Goal: Task Accomplishment & Management: Use online tool/utility

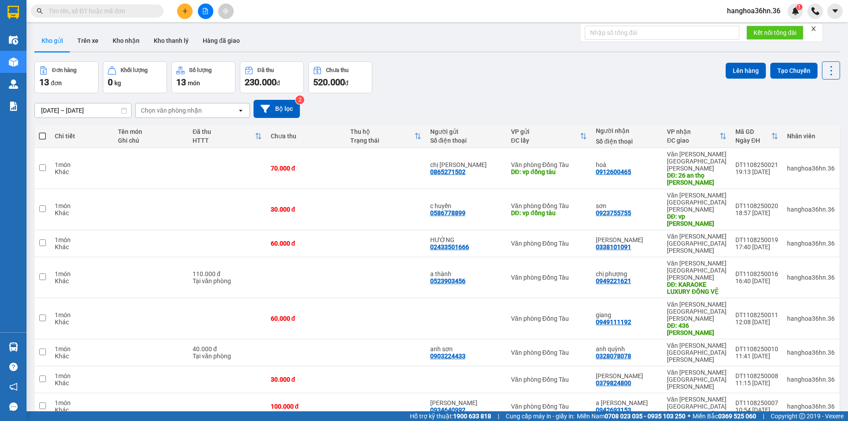
click at [102, 110] on input "[DATE] – [DATE]" at bounding box center [83, 110] width 96 height 14
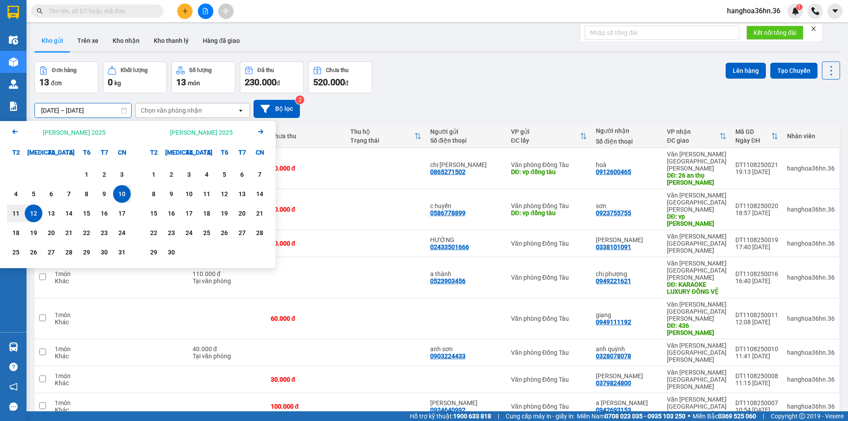
click at [124, 189] on div "10" at bounding box center [122, 193] width 12 height 11
click at [18, 211] on div "11" at bounding box center [16, 213] width 12 height 11
type input "[DATE] – [DATE]"
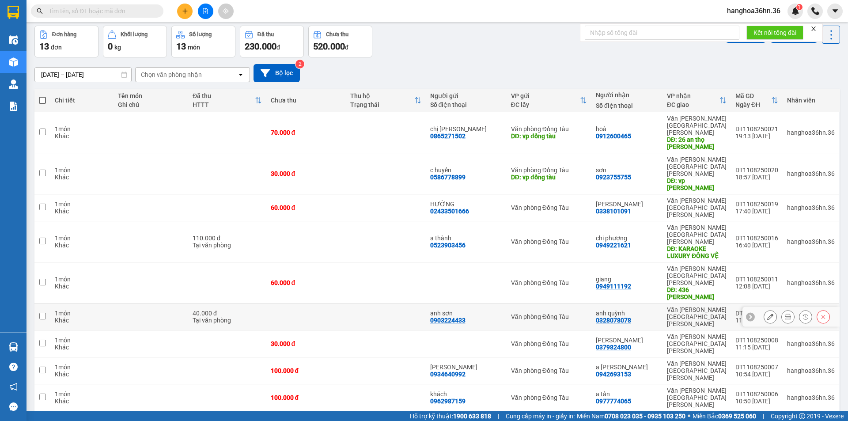
scroll to position [41, 0]
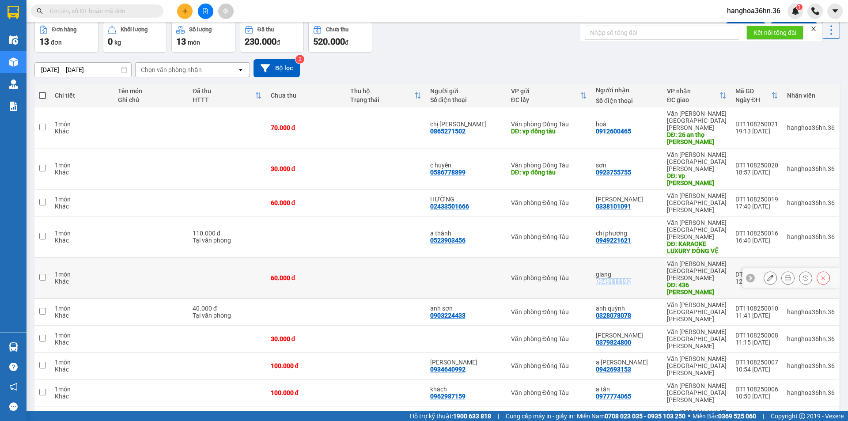
drag, startPoint x: 633, startPoint y: 237, endPoint x: 598, endPoint y: 241, distance: 35.1
click at [598, 271] on div "[PERSON_NAME] 0949111192" at bounding box center [626, 278] width 62 height 14
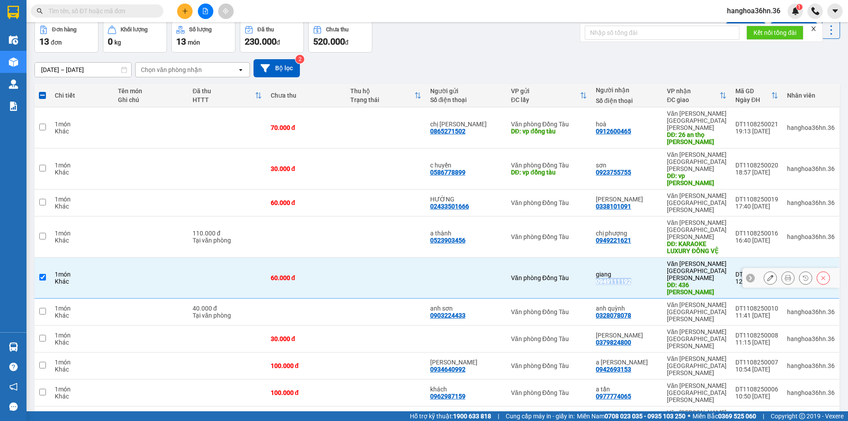
copy div "0949111192"
click at [395, 257] on td at bounding box center [386, 277] width 80 height 41
checkbox input "false"
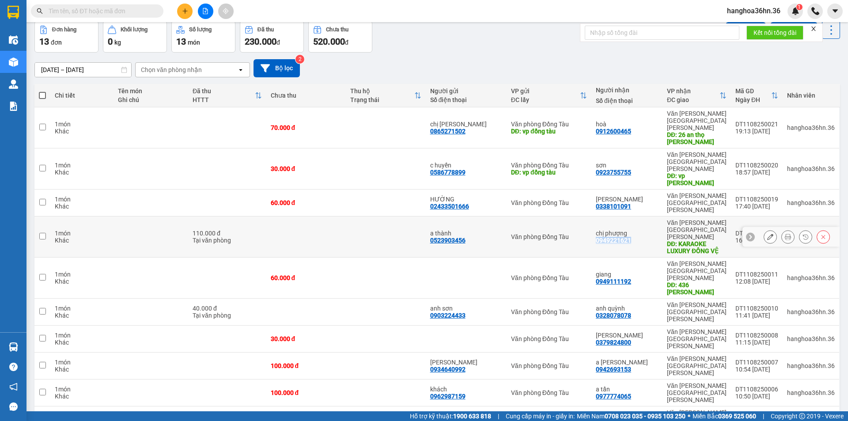
drag, startPoint x: 633, startPoint y: 207, endPoint x: 598, endPoint y: 209, distance: 34.5
click at [598, 230] on div "[PERSON_NAME] 0949221621" at bounding box center [626, 237] width 62 height 14
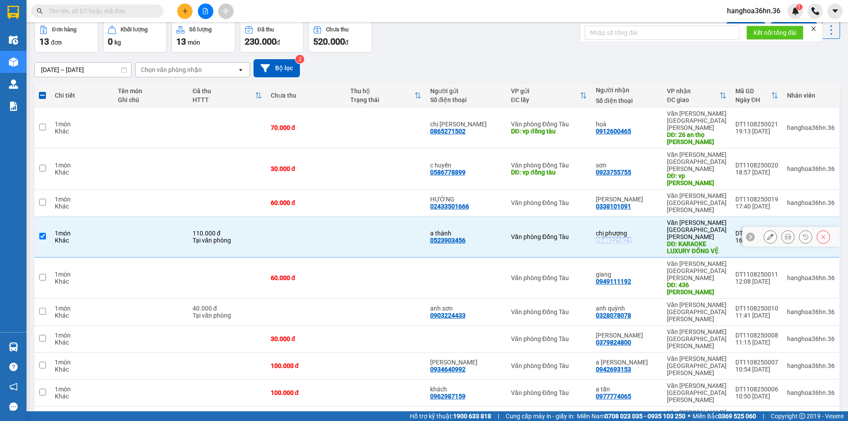
copy div "0949221621"
click at [358, 216] on td at bounding box center [386, 236] width 80 height 41
checkbox input "false"
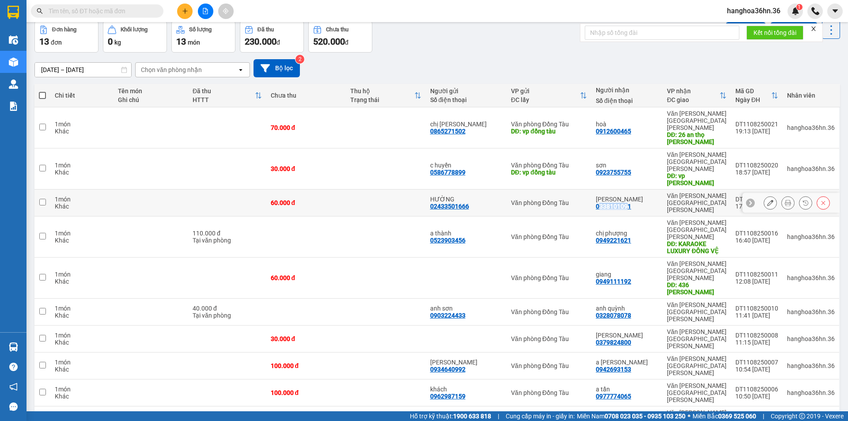
drag, startPoint x: 628, startPoint y: 180, endPoint x: 612, endPoint y: 184, distance: 16.3
click at [601, 203] on div "0338101091" at bounding box center [612, 206] width 35 height 7
click at [646, 196] on div "[PERSON_NAME] 0338101091" at bounding box center [626, 203] width 62 height 14
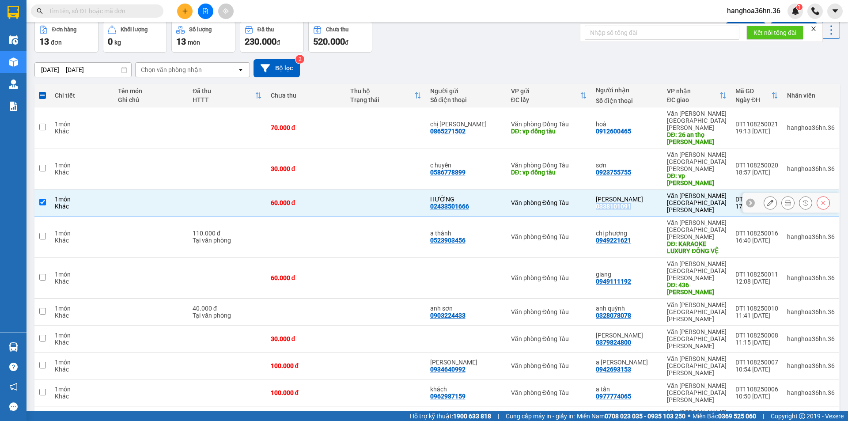
drag, startPoint x: 634, startPoint y: 184, endPoint x: 597, endPoint y: 182, distance: 36.7
click at [597, 189] on td "[PERSON_NAME] 0338101091" at bounding box center [626, 202] width 71 height 27
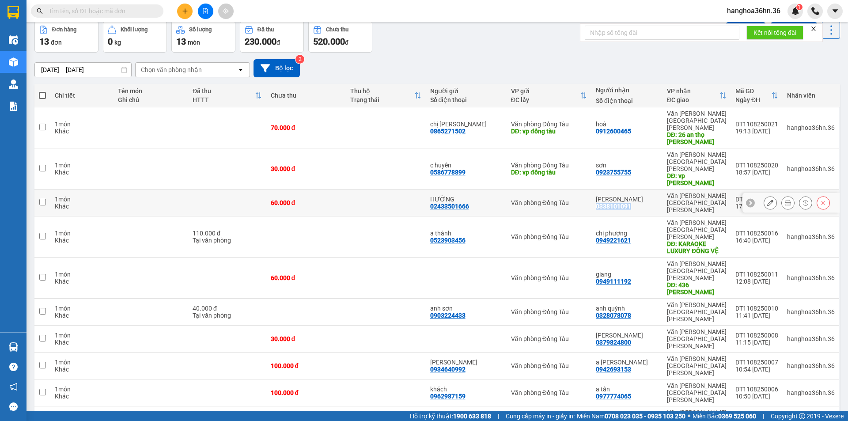
copy div "0338101091"
click at [510, 189] on td "Văn phòng Đồng Tàu" at bounding box center [548, 202] width 85 height 27
checkbox input "true"
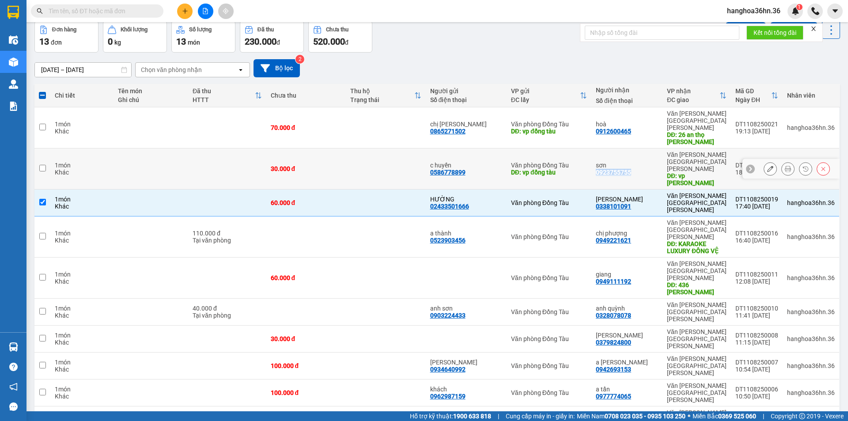
drag, startPoint x: 634, startPoint y: 157, endPoint x: 594, endPoint y: 158, distance: 39.8
click at [594, 158] on td "sơn 0923755755" at bounding box center [626, 168] width 71 height 41
checkbox input "true"
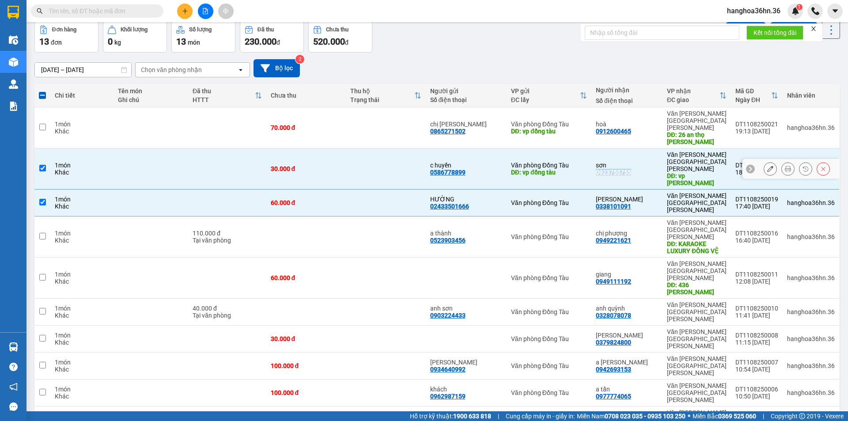
copy div "0923755755"
click at [355, 189] on td at bounding box center [386, 202] width 80 height 27
checkbox input "false"
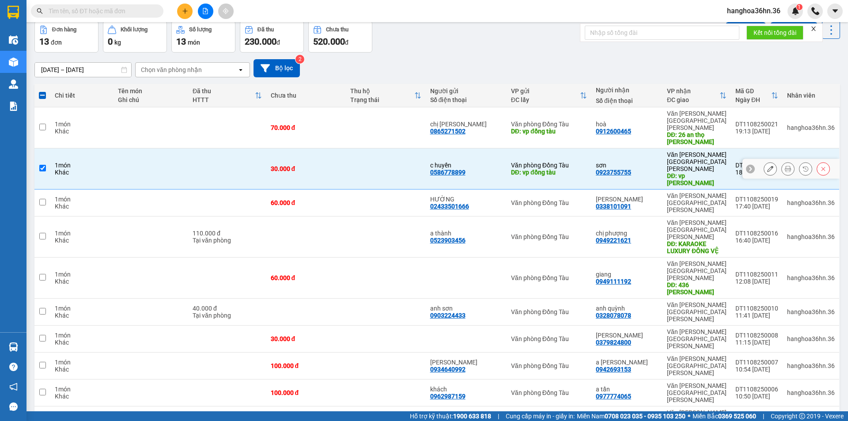
click at [366, 159] on td at bounding box center [386, 168] width 80 height 41
checkbox input "false"
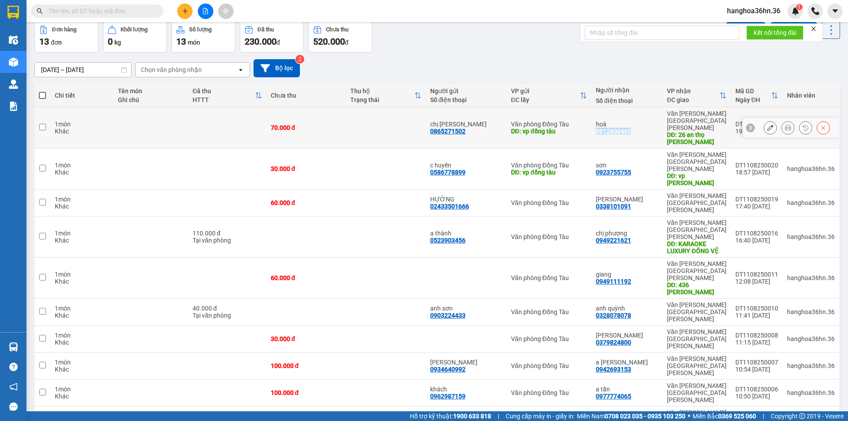
drag, startPoint x: 637, startPoint y: 127, endPoint x: 597, endPoint y: 128, distance: 39.3
click at [597, 128] on td "hoà 0912600465" at bounding box center [626, 127] width 71 height 41
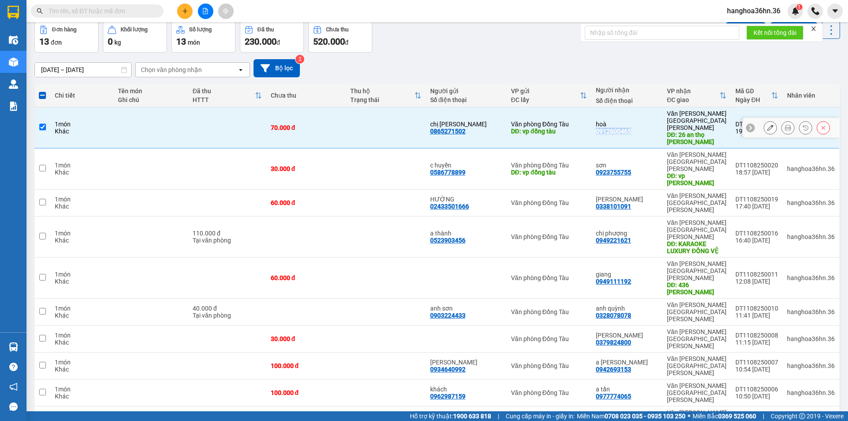
copy div "0912600465"
click at [334, 124] on div "70.000 đ" at bounding box center [306, 127] width 71 height 7
checkbox input "false"
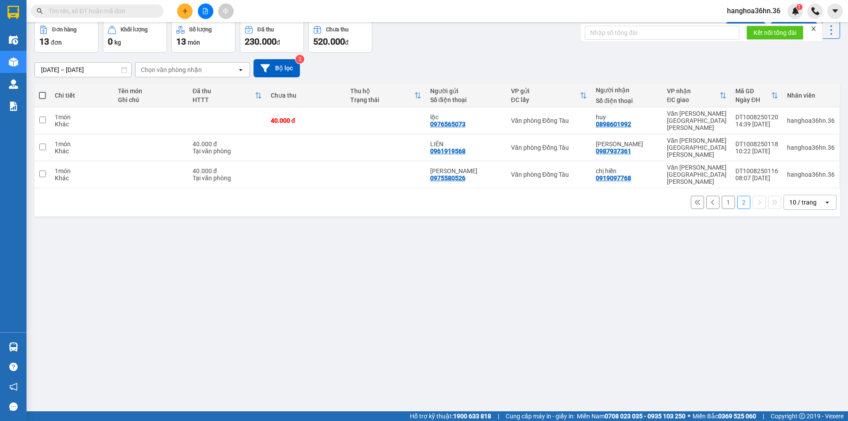
click at [721, 196] on button "1" at bounding box center [727, 202] width 13 height 13
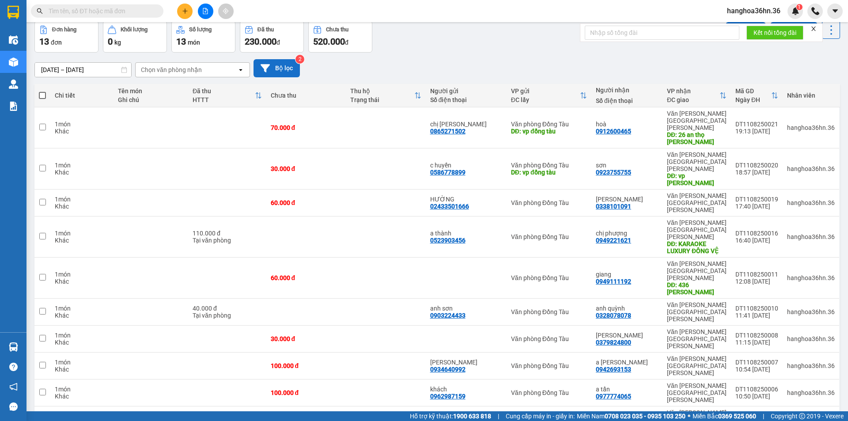
click at [275, 64] on button "Bộ lọc" at bounding box center [276, 68] width 46 height 18
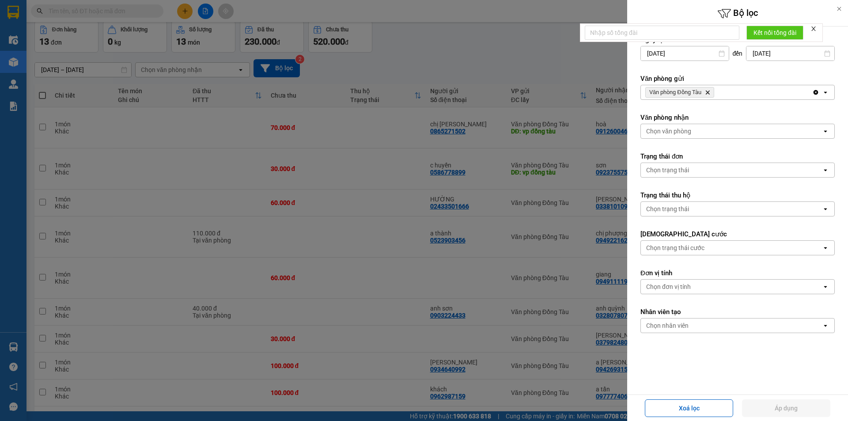
click at [821, 91] on icon "open" at bounding box center [824, 92] width 7 height 7
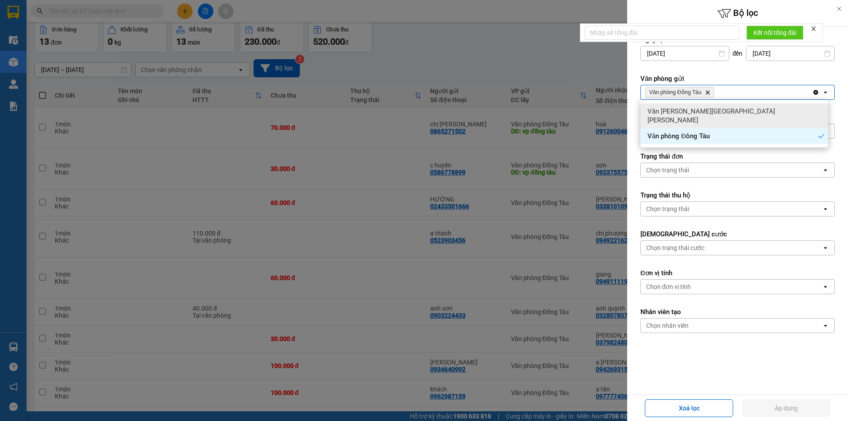
click at [715, 109] on div "Văn [PERSON_NAME][GEOGRAPHIC_DATA][PERSON_NAME]" at bounding box center [734, 115] width 188 height 25
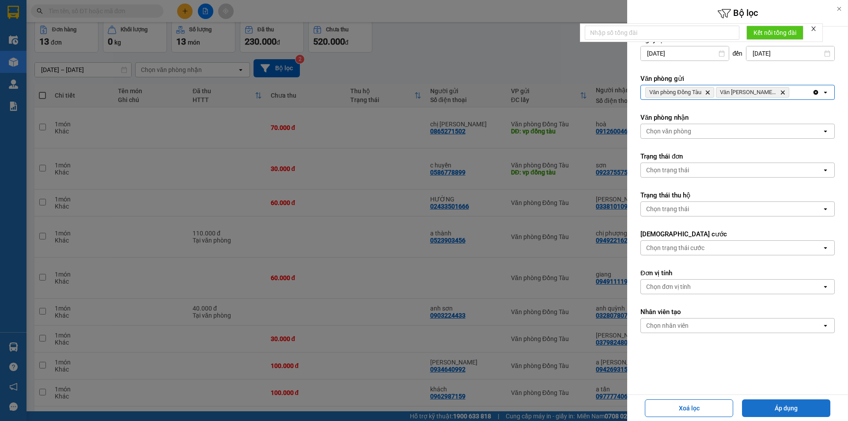
click at [772, 407] on button "Áp dụng" at bounding box center [786, 408] width 88 height 18
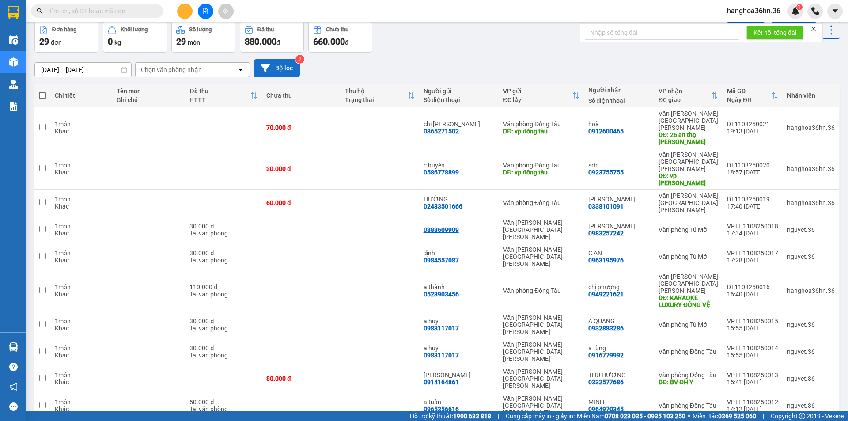
click at [282, 68] on button "Bộ lọc" at bounding box center [276, 68] width 46 height 18
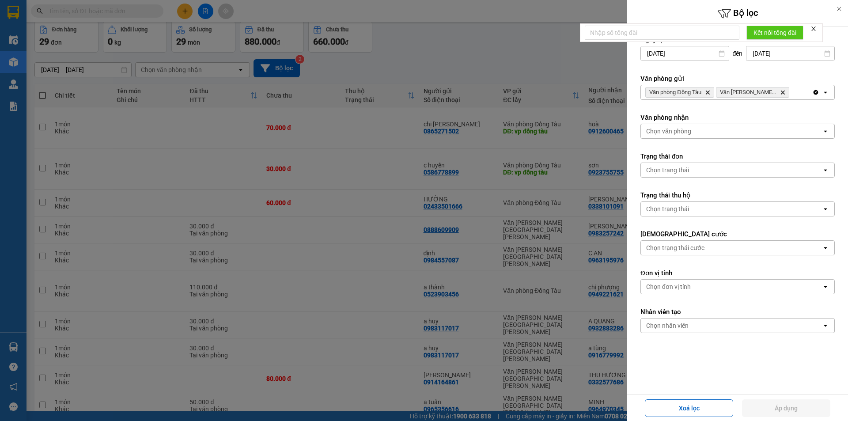
click at [708, 90] on icon "Delete" at bounding box center [707, 92] width 5 height 5
click at [801, 407] on button "Áp dụng" at bounding box center [786, 408] width 88 height 18
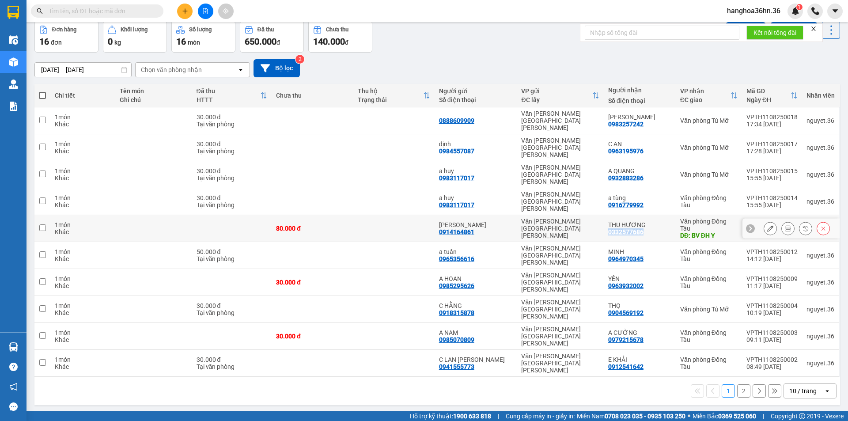
drag, startPoint x: 641, startPoint y: 200, endPoint x: 608, endPoint y: 200, distance: 32.7
click at [608, 221] on div "THU [PERSON_NAME] 0332577686" at bounding box center [639, 228] width 63 height 14
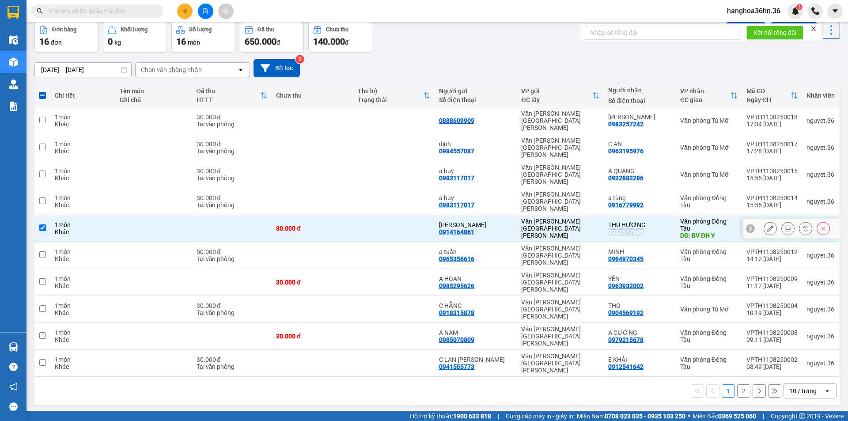
copy div "0332577686"
click at [347, 225] on div "80.000 đ" at bounding box center [312, 228] width 72 height 7
checkbox input "false"
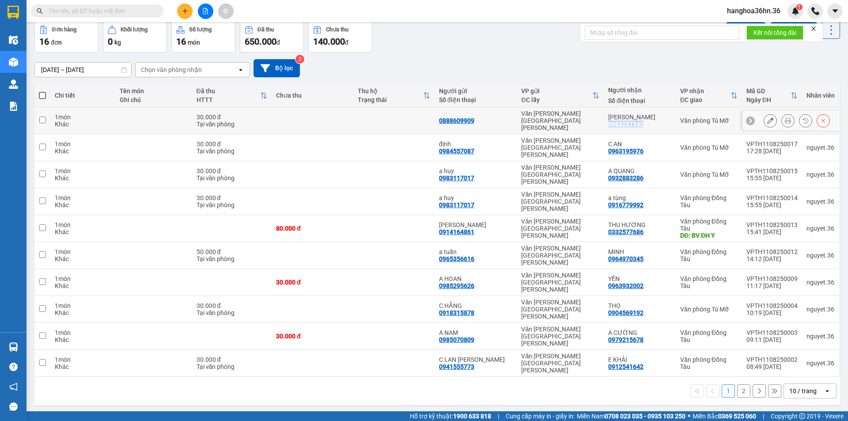
drag, startPoint x: 641, startPoint y: 120, endPoint x: 608, endPoint y: 121, distance: 32.7
click at [608, 121] on div "0983257242" at bounding box center [625, 124] width 35 height 7
copy div "0983257242"
drag, startPoint x: 643, startPoint y: 140, endPoint x: 606, endPoint y: 141, distance: 36.6
click at [608, 141] on div "C AN 0963195976" at bounding box center [639, 147] width 63 height 14
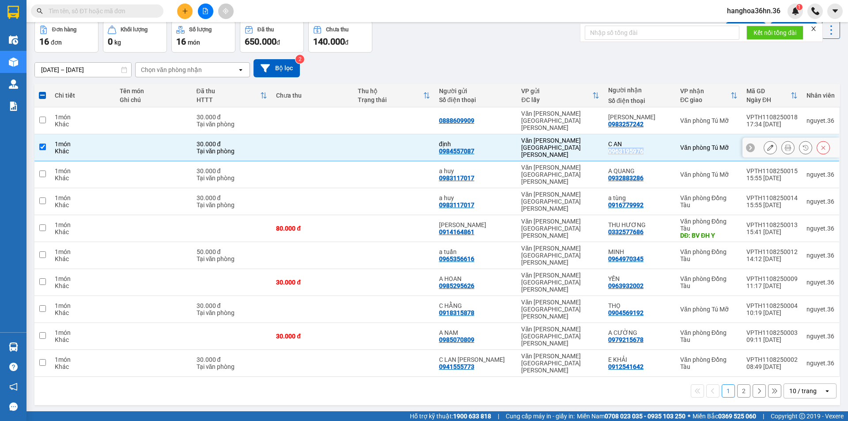
copy div "0963195976"
click at [525, 137] on div "Văn [PERSON_NAME][GEOGRAPHIC_DATA][PERSON_NAME]" at bounding box center [560, 147] width 78 height 21
checkbox input "false"
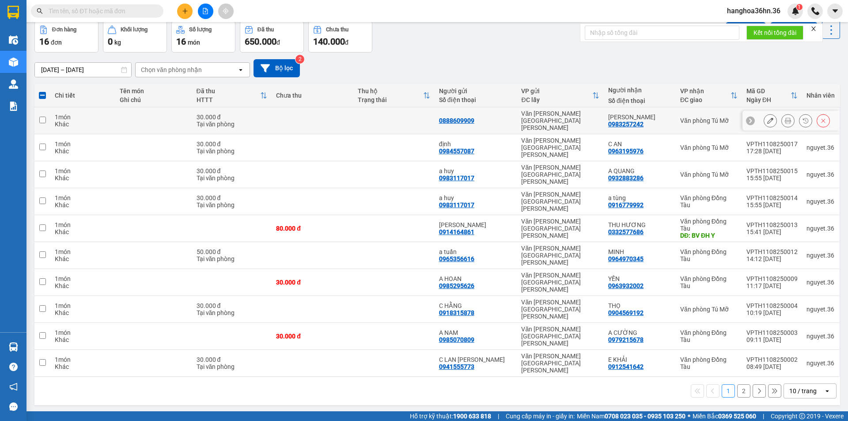
click at [564, 113] on div "Văn [PERSON_NAME][GEOGRAPHIC_DATA][PERSON_NAME]" at bounding box center [560, 120] width 78 height 21
checkbox input "true"
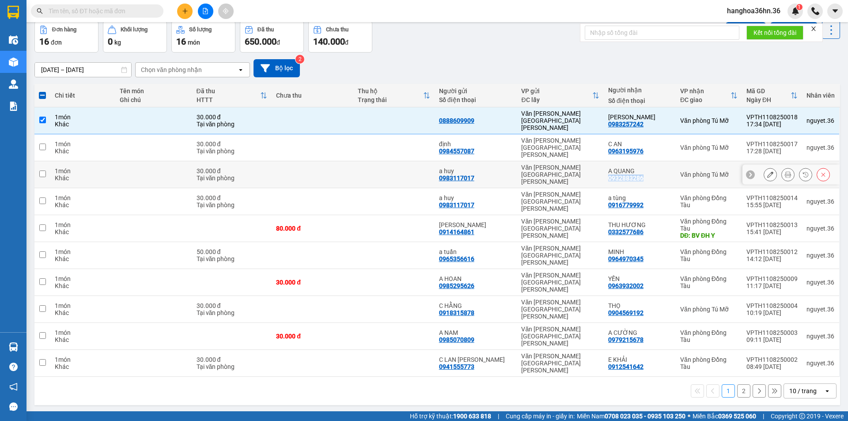
drag, startPoint x: 643, startPoint y: 159, endPoint x: 605, endPoint y: 163, distance: 37.7
click at [605, 163] on td "A [PERSON_NAME] 0932883286" at bounding box center [639, 174] width 72 height 27
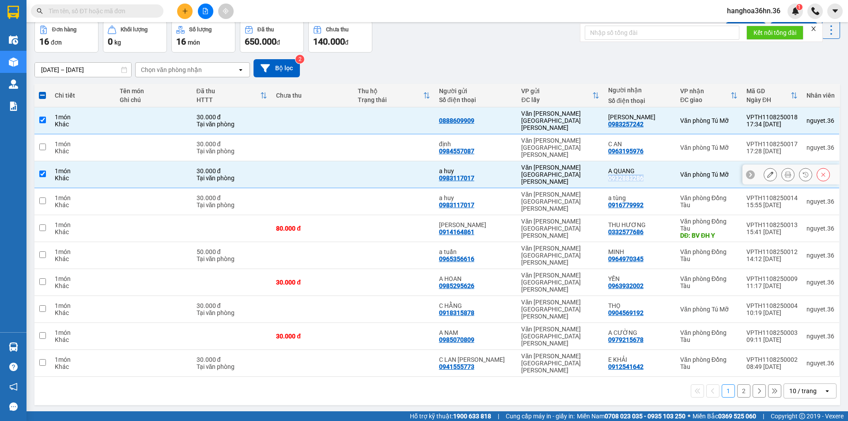
copy div "0932883286"
click at [392, 161] on td at bounding box center [393, 174] width 81 height 27
checkbox input "false"
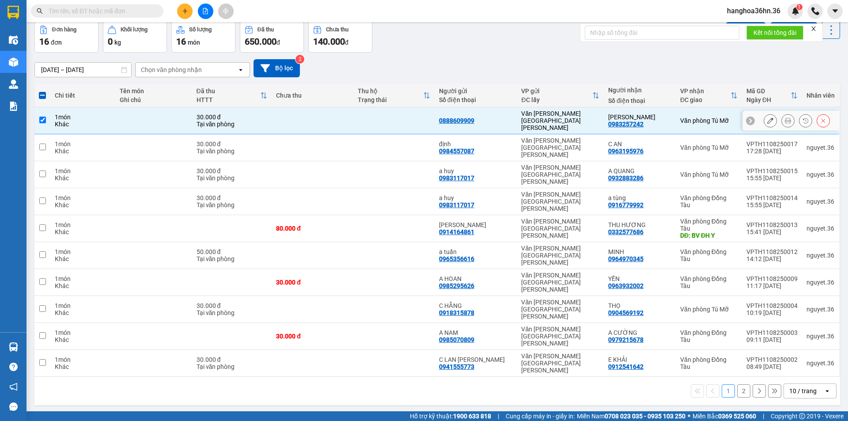
click at [386, 118] on td at bounding box center [393, 120] width 81 height 27
checkbox input "false"
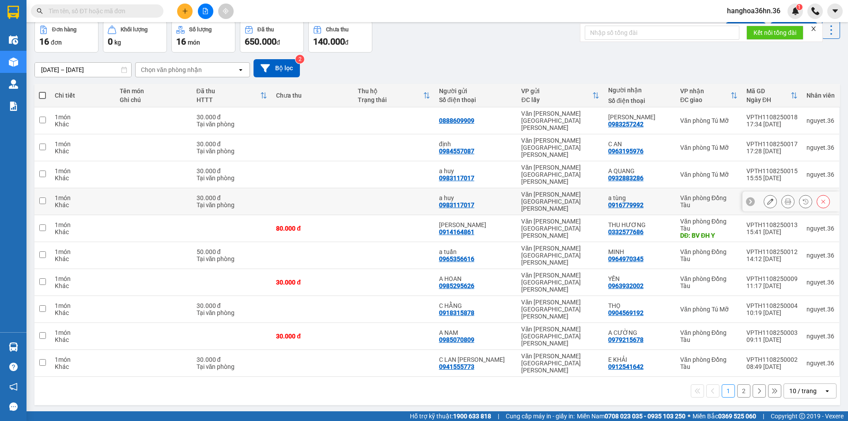
click at [398, 188] on td at bounding box center [393, 201] width 81 height 27
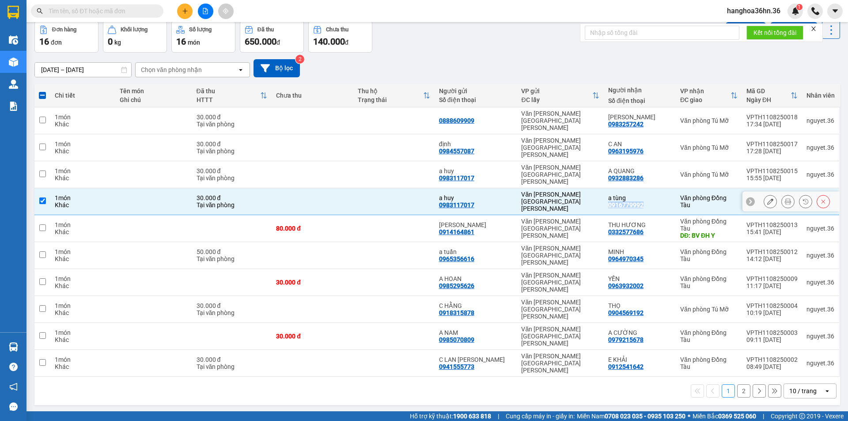
drag, startPoint x: 641, startPoint y: 179, endPoint x: 607, endPoint y: 181, distance: 34.5
click at [608, 194] on div "a tùng 0916779992" at bounding box center [639, 201] width 63 height 14
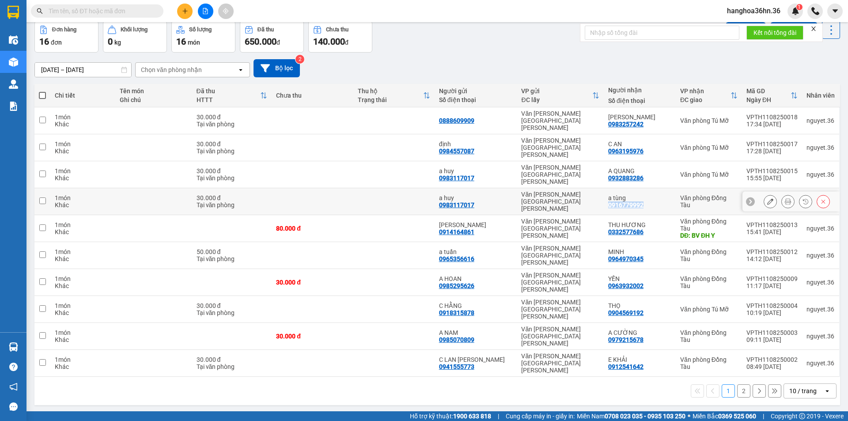
copy div "0916779992"
click at [662, 194] on div "a tùng" at bounding box center [639, 197] width 63 height 7
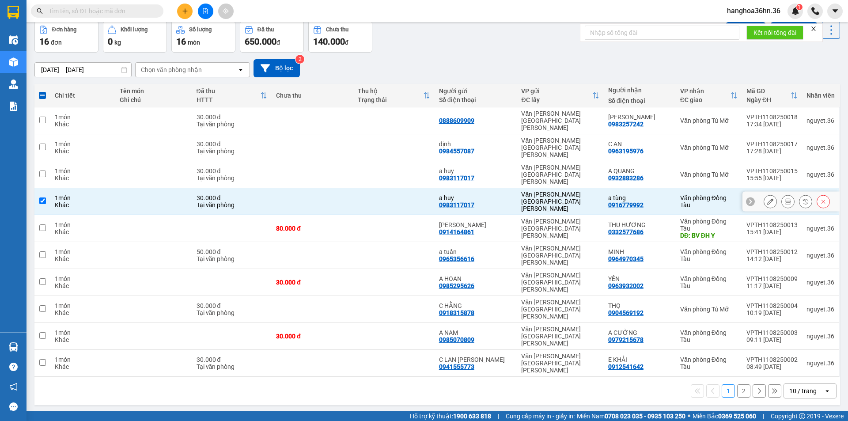
click at [324, 188] on td at bounding box center [311, 201] width 81 height 27
checkbox input "false"
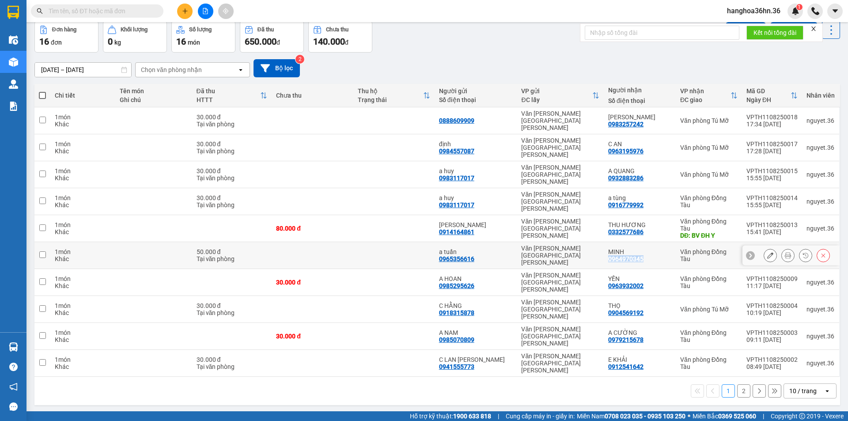
drag, startPoint x: 641, startPoint y: 218, endPoint x: 606, endPoint y: 217, distance: 34.5
click at [608, 255] on div "0964970345" at bounding box center [625, 258] width 35 height 7
click at [661, 248] on div "MINH 0964970345" at bounding box center [639, 255] width 63 height 14
checkbox input "true"
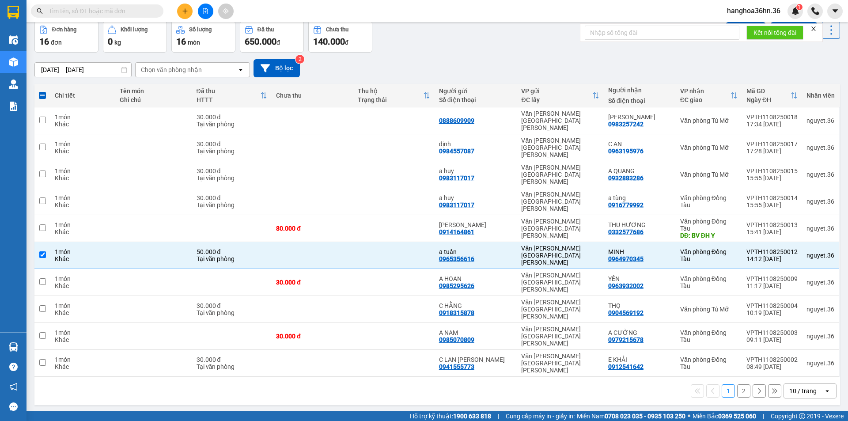
click at [118, 72] on input "[DATE] – [DATE]" at bounding box center [83, 70] width 96 height 14
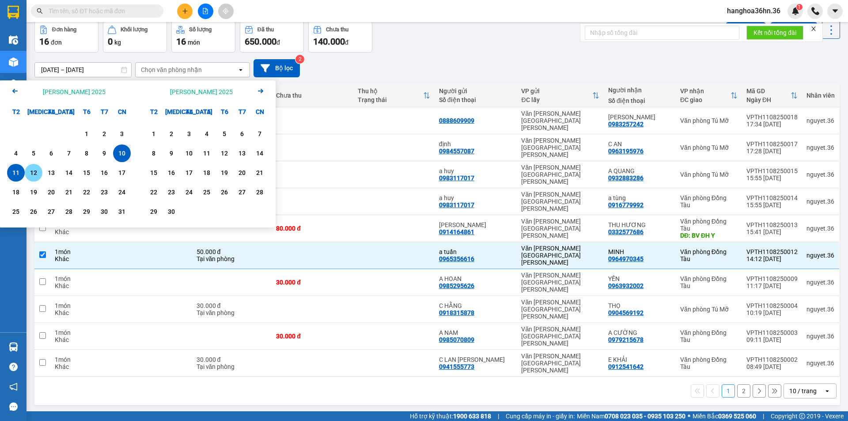
click at [36, 173] on div "12" at bounding box center [33, 172] width 12 height 11
click at [23, 173] on div "11" at bounding box center [16, 173] width 18 height 18
type input "[DATE] – [DATE]"
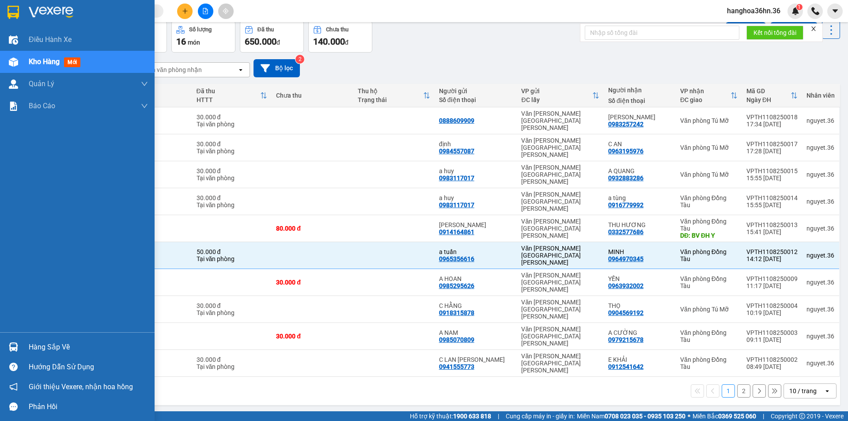
checkbox input "false"
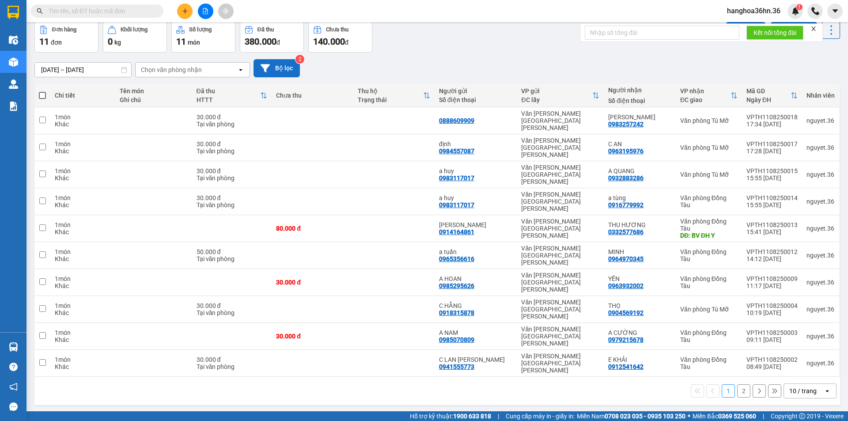
click at [268, 72] on icon at bounding box center [264, 68] width 9 height 9
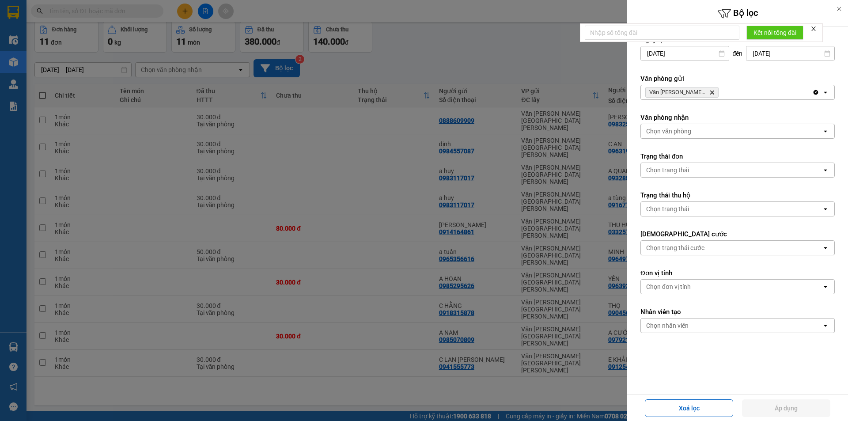
click at [821, 93] on icon "open" at bounding box center [824, 92] width 7 height 7
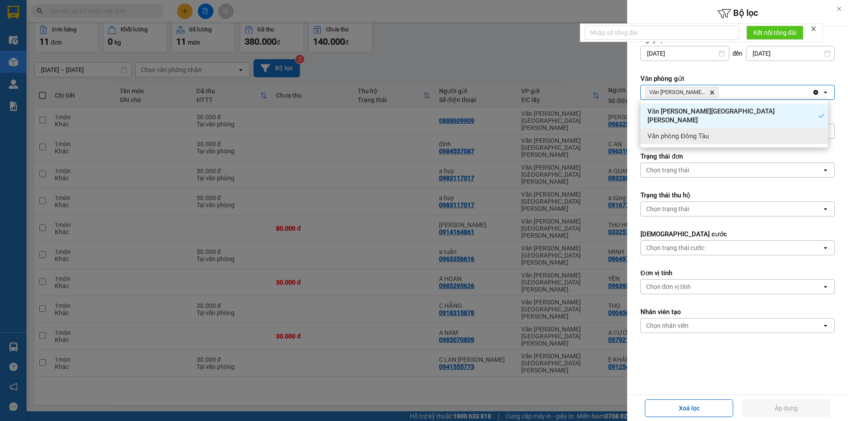
click at [728, 128] on div "Văn phòng Đồng Tàu" at bounding box center [734, 136] width 188 height 16
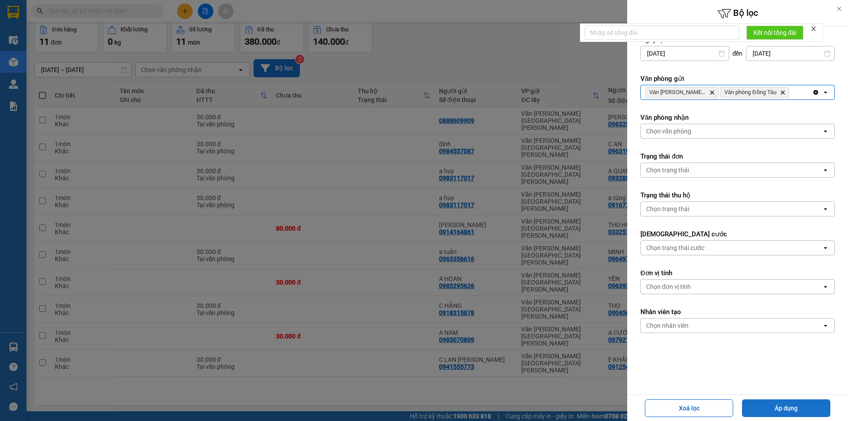
click at [759, 406] on button "Áp dụng" at bounding box center [786, 408] width 88 height 18
